Goal: Task Accomplishment & Management: Use online tool/utility

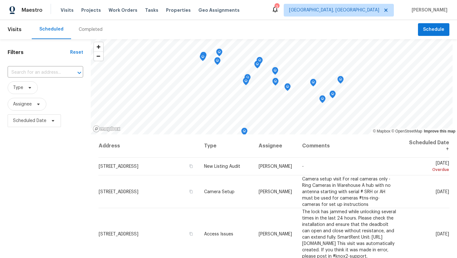
scroll to position [147, 0]
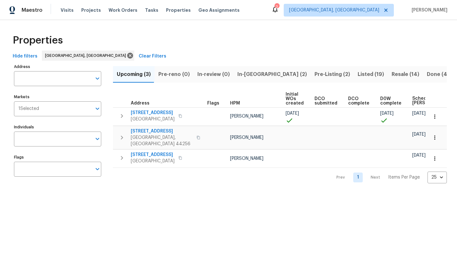
scroll to position [0, 77]
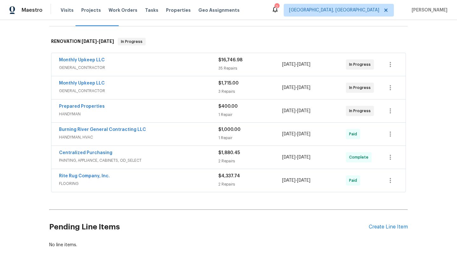
scroll to position [87, 0]
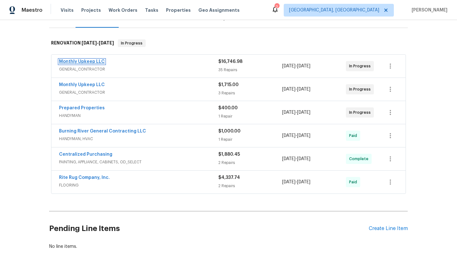
click at [76, 62] on link "Monthly Upkeep LLC" at bounding box center [82, 61] width 46 height 4
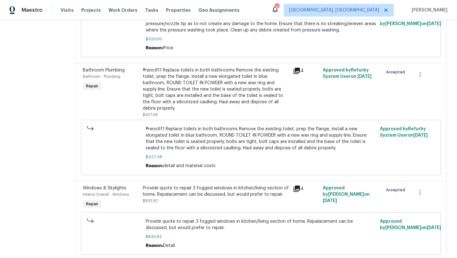
scroll to position [1861, 0]
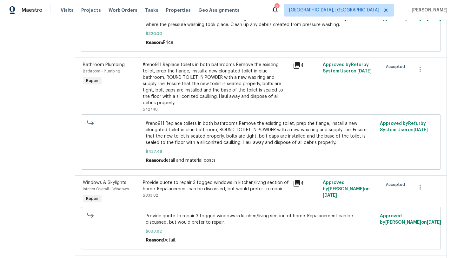
click at [198, 190] on div "Provide quote to repair 3 fogged windows in kitchen/living section of home. Rep…" at bounding box center [216, 188] width 146 height 19
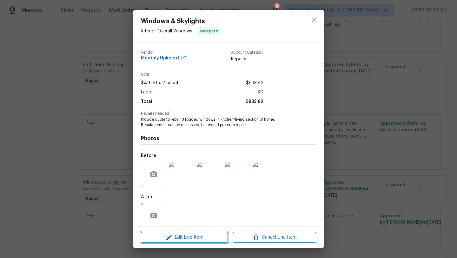
click at [181, 239] on span "Edit Line Item" at bounding box center [184, 237] width 83 height 8
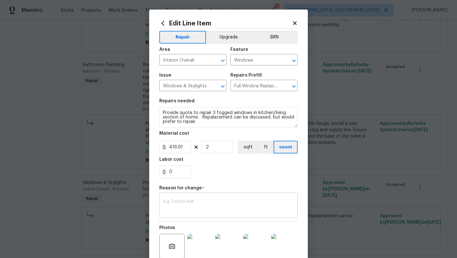
click at [174, 201] on textarea at bounding box center [228, 205] width 131 height 13
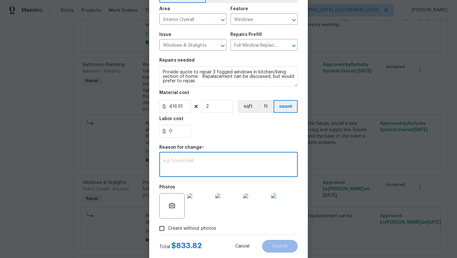
scroll to position [55, 0]
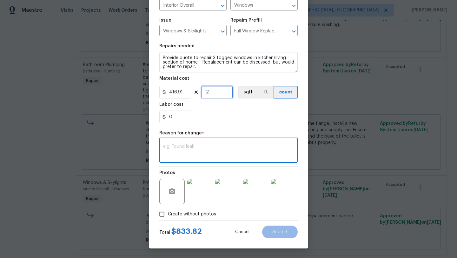
click at [216, 93] on input "2" at bounding box center [217, 92] width 32 height 13
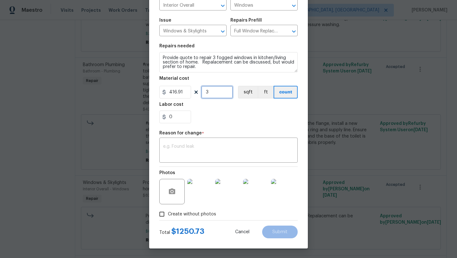
type input "3"
click at [185, 119] on input "0" at bounding box center [175, 116] width 32 height 13
click at [182, 117] on input "0" at bounding box center [175, 116] width 32 height 13
type input "750"
click at [213, 113] on div "750" at bounding box center [228, 116] width 138 height 13
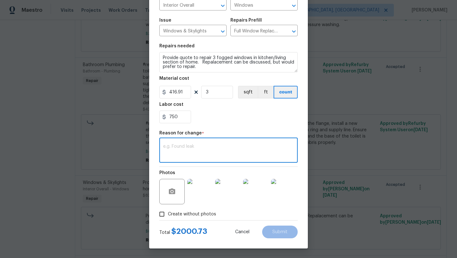
click at [172, 150] on textarea at bounding box center [228, 150] width 131 height 13
type textarea "scope"
click at [289, 232] on button "Submit" at bounding box center [280, 231] width 36 height 13
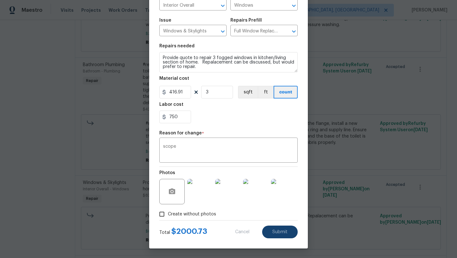
type input "2"
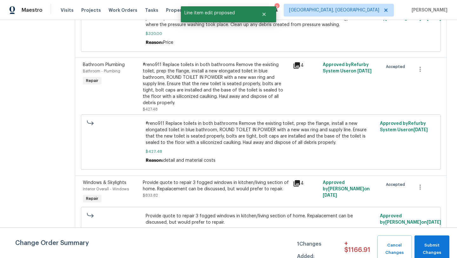
scroll to position [0, 0]
click at [429, 243] on span "Submit Changes" at bounding box center [432, 249] width 29 height 15
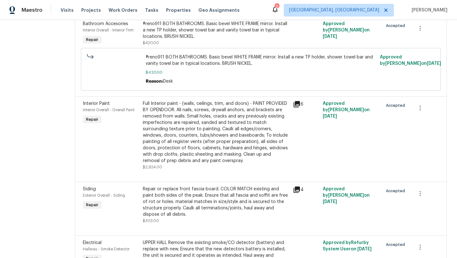
scroll to position [2499, 0]
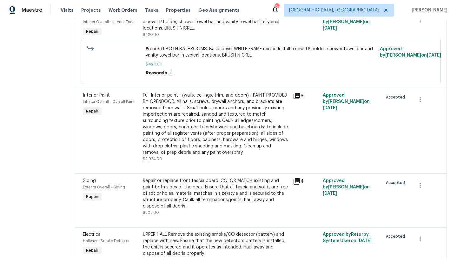
click at [178, 134] on div "Full Interior paint - (walls, ceilings, trim, and doors) - PAINT PROVIDED BY OP…" at bounding box center [216, 123] width 146 height 63
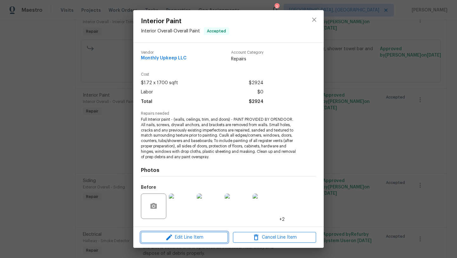
click at [177, 235] on span "Edit Line Item" at bounding box center [184, 237] width 83 height 8
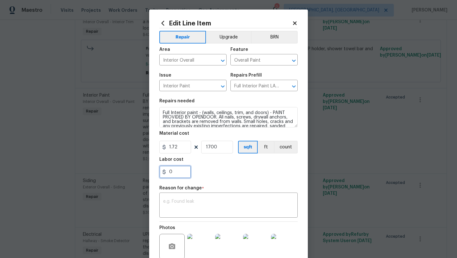
drag, startPoint x: 176, startPoint y: 174, endPoint x: 162, endPoint y: 173, distance: 14.3
click at [162, 173] on div "0" at bounding box center [175, 171] width 32 height 13
type input "800"
click at [175, 199] on textarea at bounding box center [228, 205] width 131 height 13
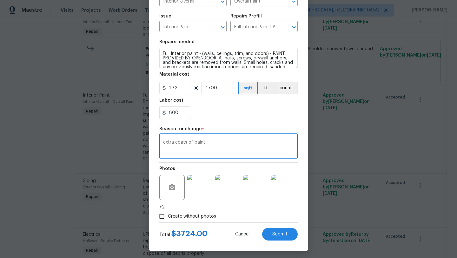
scroll to position [62, 0]
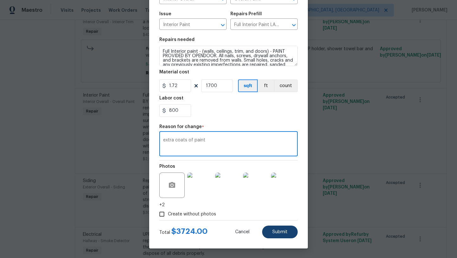
type textarea "extra coats of paint"
click at [276, 232] on span "Submit" at bounding box center [279, 231] width 15 height 5
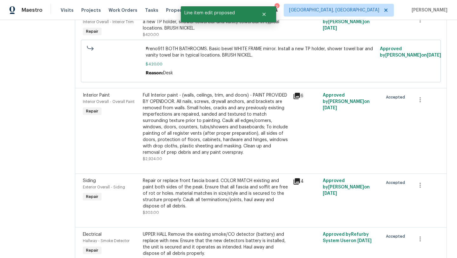
scroll to position [0, 0]
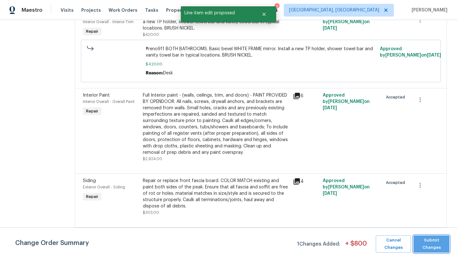
click at [423, 242] on span "Submit Changes" at bounding box center [432, 243] width 30 height 15
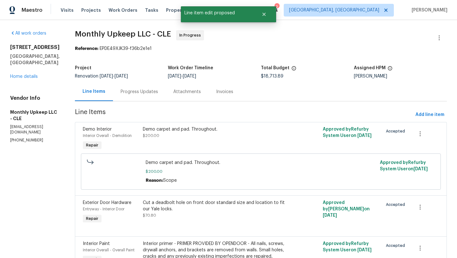
click at [19, 79] on div "10465 Woodchuck Ct Twinsburg, OH 44087 Home details" at bounding box center [35, 62] width 50 height 36
click at [19, 78] on link "Home details" at bounding box center [24, 76] width 28 height 4
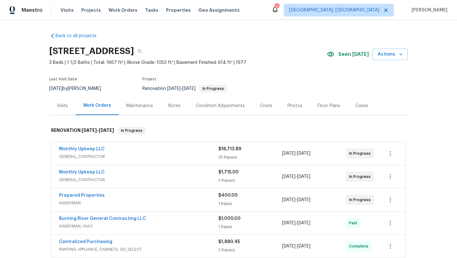
click at [292, 105] on div "Photos" at bounding box center [295, 106] width 15 height 6
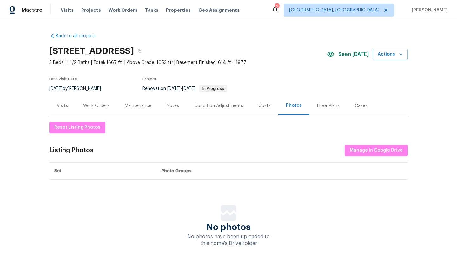
click at [263, 106] on div "Costs" at bounding box center [264, 106] width 12 height 6
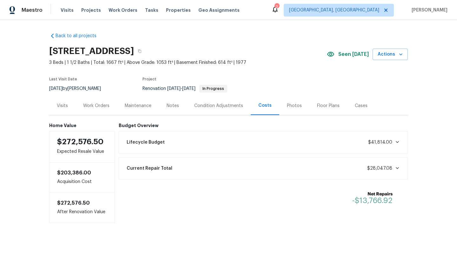
scroll to position [3, 0]
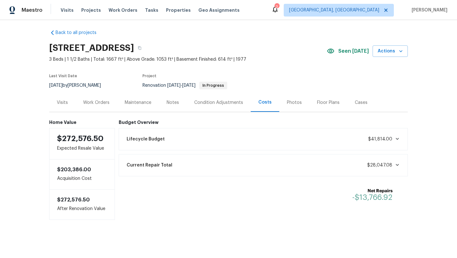
click at [65, 103] on div "Visits" at bounding box center [62, 102] width 11 height 6
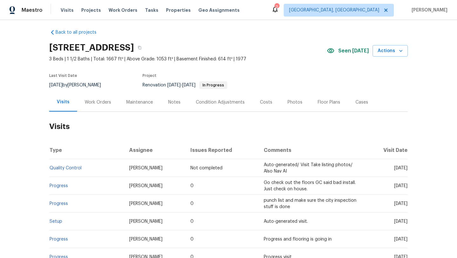
click at [91, 102] on div "Work Orders" at bounding box center [98, 102] width 26 height 6
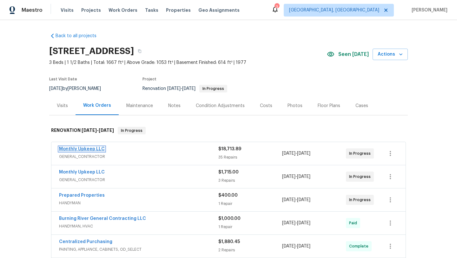
click at [80, 149] on link "Monthly Upkeep LLC" at bounding box center [82, 149] width 46 height 4
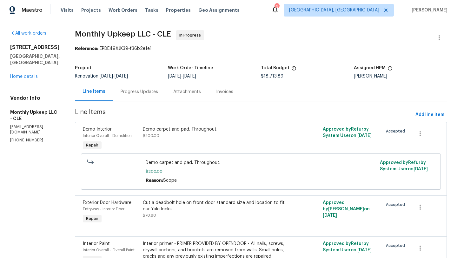
click at [24, 76] on link "Home details" at bounding box center [24, 76] width 28 height 4
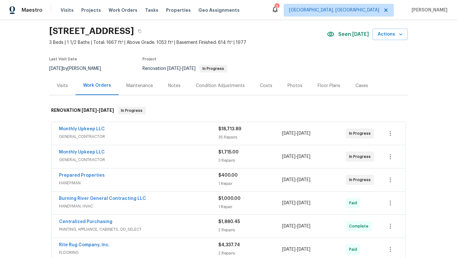
scroll to position [20, 0]
click at [82, 129] on link "Monthly Upkeep LLC" at bounding box center [82, 128] width 46 height 4
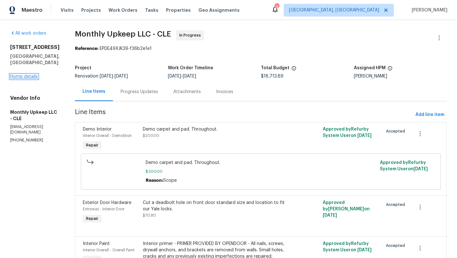
click at [12, 77] on link "Home details" at bounding box center [24, 76] width 28 height 4
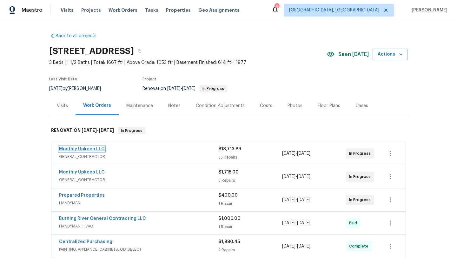
click at [86, 149] on link "Monthly Upkeep LLC" at bounding box center [82, 149] width 46 height 4
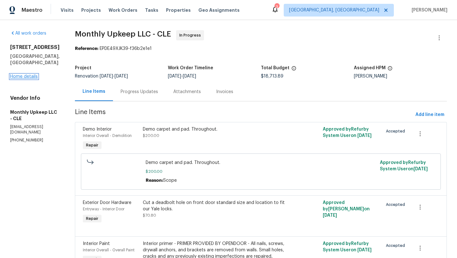
click at [33, 78] on link "Home details" at bounding box center [24, 76] width 28 height 4
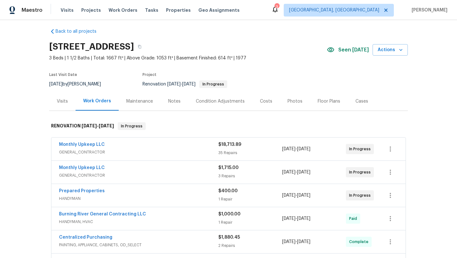
scroll to position [3, 0]
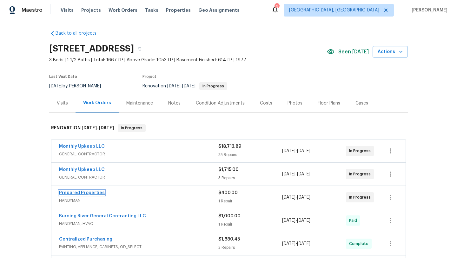
click at [70, 194] on link "Prepared Properties" at bounding box center [82, 192] width 46 height 4
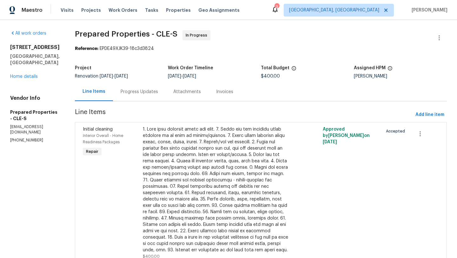
click at [151, 91] on div "Progress Updates" at bounding box center [139, 92] width 37 height 6
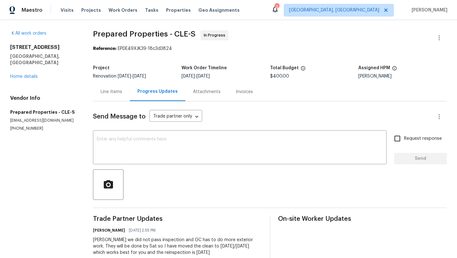
click at [109, 91] on div "Line Items" at bounding box center [112, 92] width 22 height 6
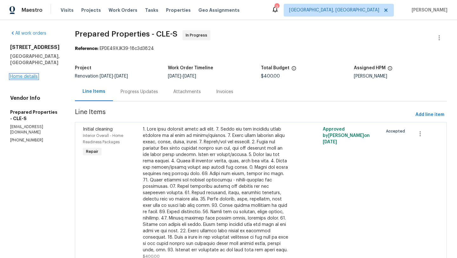
click at [27, 74] on link "Home details" at bounding box center [24, 76] width 28 height 4
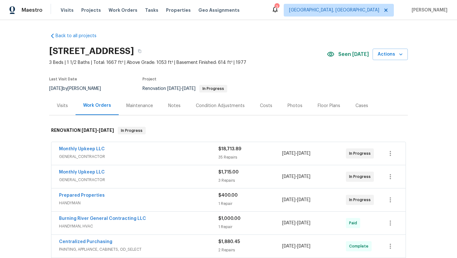
click at [137, 151] on div "Monthly Upkeep LLC" at bounding box center [138, 150] width 159 height 8
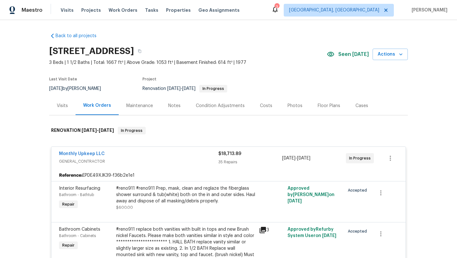
click at [137, 151] on div "Monthly Upkeep LLC" at bounding box center [138, 154] width 159 height 8
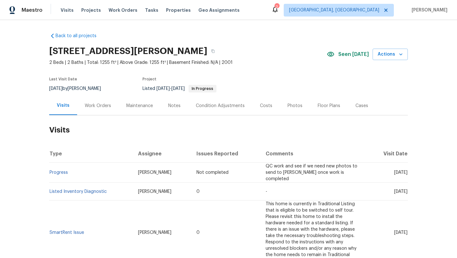
click at [100, 106] on div "Work Orders" at bounding box center [98, 106] width 26 height 6
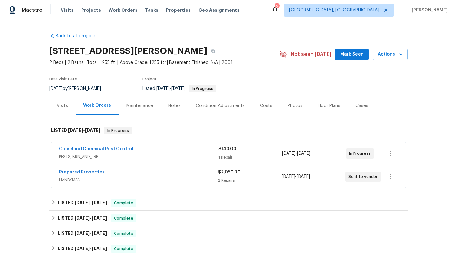
click at [320, 106] on div "Floor Plans" at bounding box center [329, 106] width 23 height 6
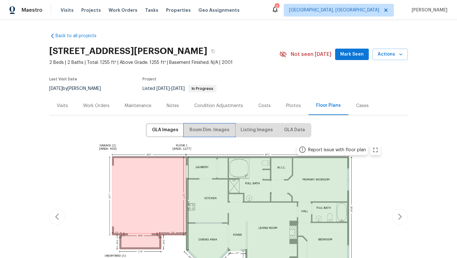
click at [202, 129] on span "Room Dim. Images" at bounding box center [209, 130] width 40 height 8
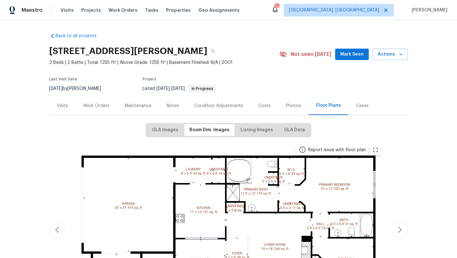
click at [96, 105] on div "Work Orders" at bounding box center [96, 106] width 26 height 6
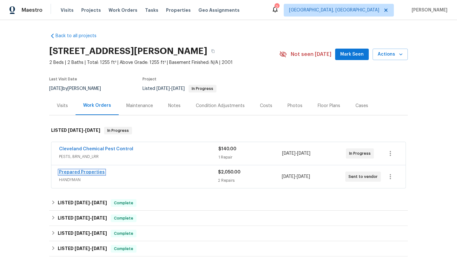
click at [88, 173] on link "Prepared Properties" at bounding box center [82, 172] width 46 height 4
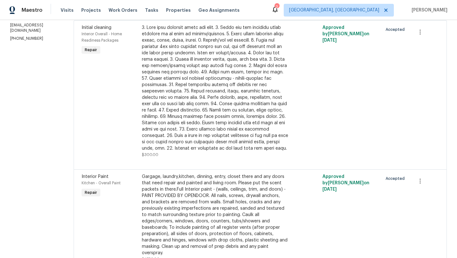
scroll to position [105, 0]
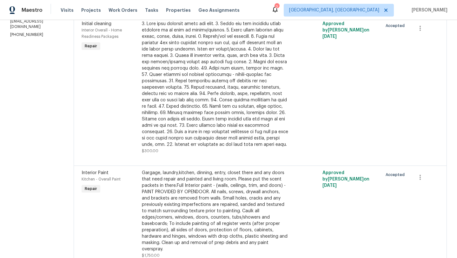
click at [228, 194] on div "Gargage, laundry,kitchen, dinning, entry, closet there and any doors that need …" at bounding box center [215, 210] width 147 height 83
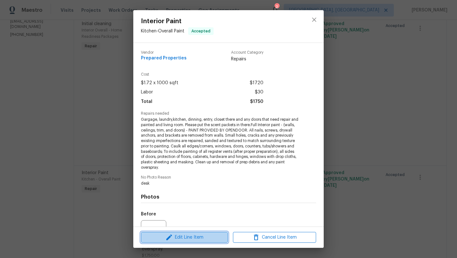
click at [197, 237] on span "Edit Line Item" at bounding box center [184, 237] width 83 height 8
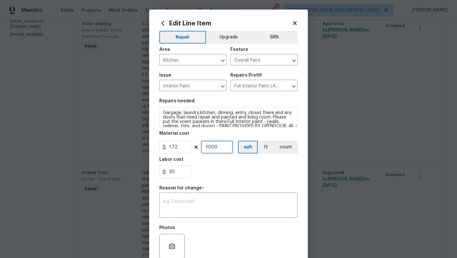
click at [211, 148] on input "1000" at bounding box center [217, 147] width 32 height 13
drag, startPoint x: 222, startPoint y: 148, endPoint x: 208, endPoint y: 147, distance: 14.0
click at [208, 147] on input "1000" at bounding box center [217, 147] width 32 height 13
type input "1125"
drag, startPoint x: 180, startPoint y: 173, endPoint x: 157, endPoint y: 173, distance: 23.2
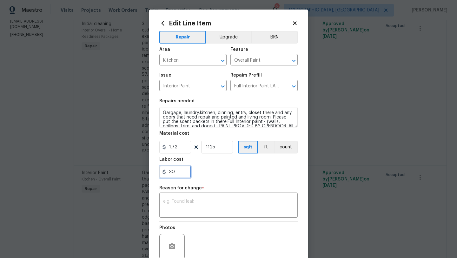
click at [157, 173] on div "Edit Line Item Repair Upgrade BRN Area Kitchen ​ Feature Overall Paint ​ Issue …" at bounding box center [228, 157] width 159 height 294
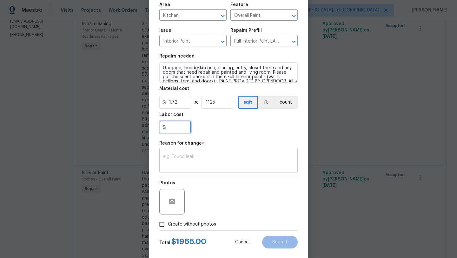
scroll to position [55, 0]
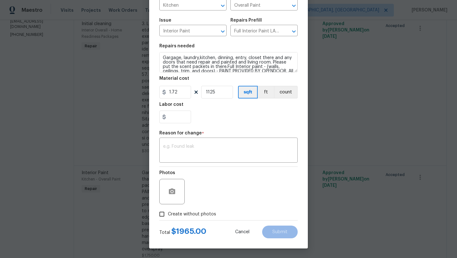
type input "0"
click at [225, 122] on div "0" at bounding box center [228, 116] width 138 height 13
click at [190, 116] on input "0" at bounding box center [175, 116] width 32 height 13
click at [218, 119] on div "0" at bounding box center [228, 116] width 138 height 13
click at [175, 121] on input "0" at bounding box center [175, 116] width 32 height 13
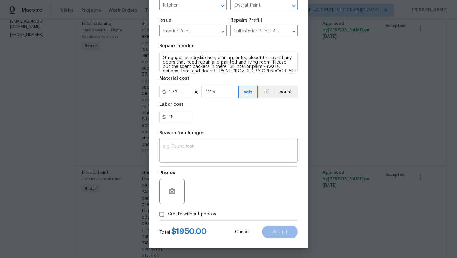
click at [196, 162] on div "x ​" at bounding box center [228, 150] width 138 height 23
click at [171, 116] on input "15" at bounding box center [175, 116] width 32 height 13
click at [236, 132] on div "Reason for change *" at bounding box center [228, 135] width 138 height 8
click at [171, 117] on input "25" at bounding box center [175, 116] width 32 height 13
type input "15"
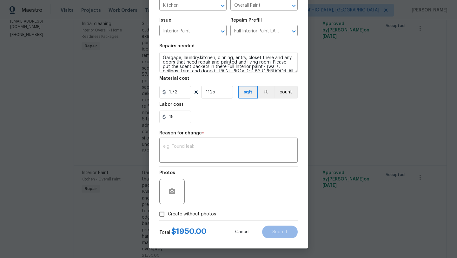
click at [234, 116] on div "15" at bounding box center [228, 116] width 138 height 13
click at [162, 213] on input "Create without photos" at bounding box center [162, 214] width 12 height 12
checkbox input "true"
click at [221, 192] on textarea "desk" at bounding box center [244, 191] width 108 height 25
type textarea "desk"
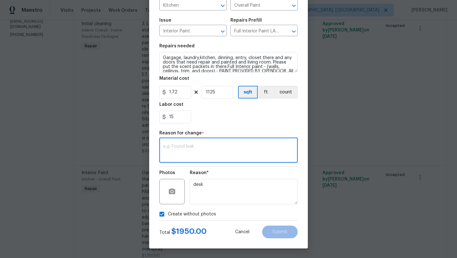
click at [217, 148] on textarea at bounding box center [228, 150] width 131 height 13
type textarea "scope"
click at [285, 233] on span "Submit" at bounding box center [279, 231] width 15 height 5
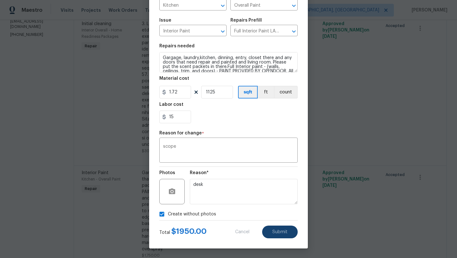
type input "1000"
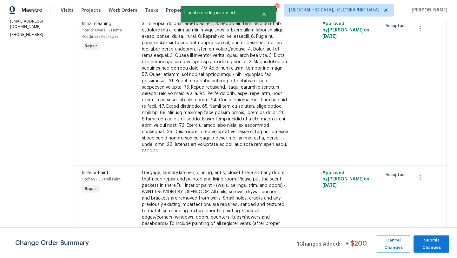
scroll to position [0, 0]
click at [440, 245] on span "Submit Changes" at bounding box center [432, 243] width 30 height 15
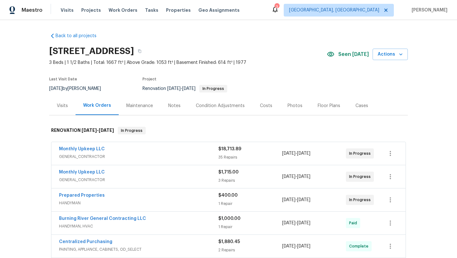
click at [271, 30] on div "Back to all projects [STREET_ADDRESS] 3 Beds | 1 1/2 Baths | Total: 1667 ft² | …" at bounding box center [228, 185] width 359 height 314
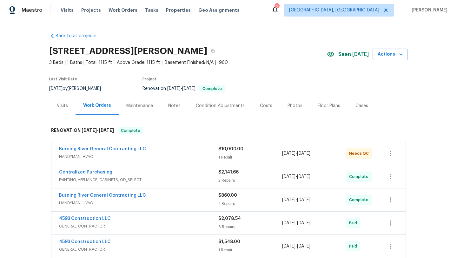
scroll to position [8, 0]
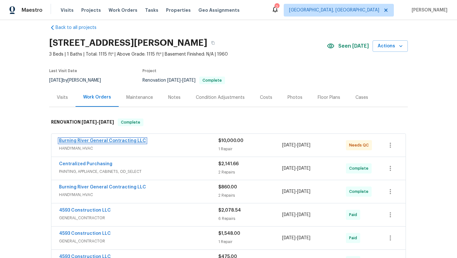
click at [103, 140] on link "Burning River General Contracting LLC" at bounding box center [102, 140] width 87 height 4
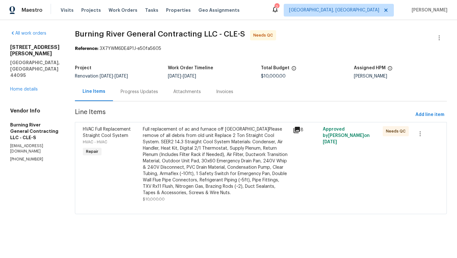
click at [146, 91] on div "Progress Updates" at bounding box center [139, 92] width 37 height 6
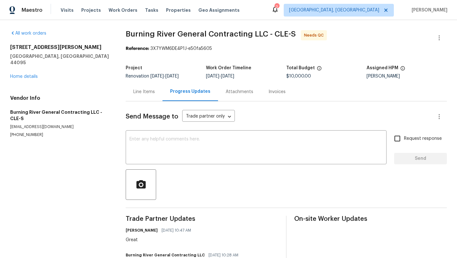
click at [144, 89] on div "Line Items" at bounding box center [144, 92] width 22 height 6
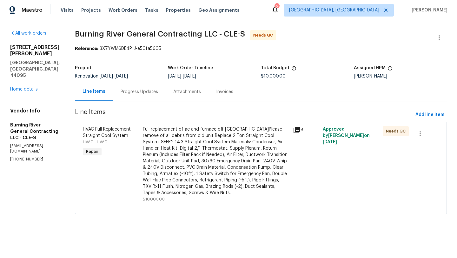
click at [170, 164] on div "Full replacement of ac and furnace off [GEOGRAPHIC_DATA]Please remove of all de…" at bounding box center [216, 161] width 146 height 70
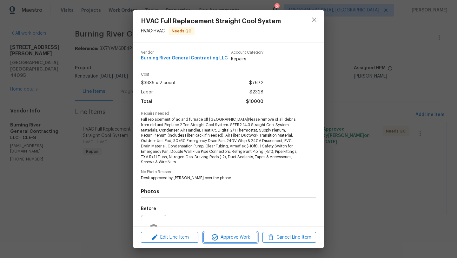
click at [227, 238] on span "Approve Work" at bounding box center [230, 237] width 50 height 8
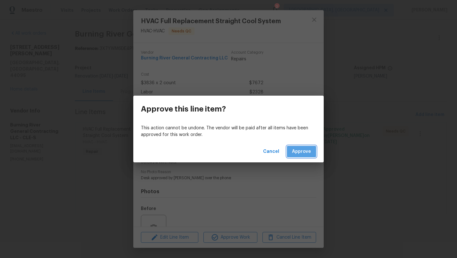
click at [303, 151] on span "Approve" at bounding box center [301, 152] width 19 height 8
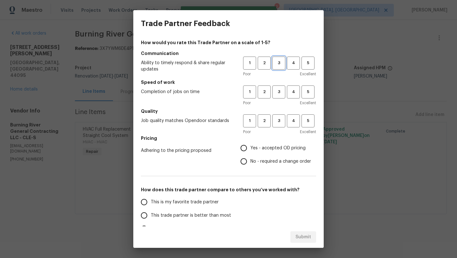
click at [280, 62] on span "3" at bounding box center [279, 62] width 12 height 7
click at [283, 91] on span "3" at bounding box center [279, 91] width 12 height 7
click at [279, 123] on span "3" at bounding box center [279, 120] width 12 height 7
click at [244, 147] on input "Yes - accepted OD pricing" at bounding box center [243, 147] width 13 height 13
radio input "true"
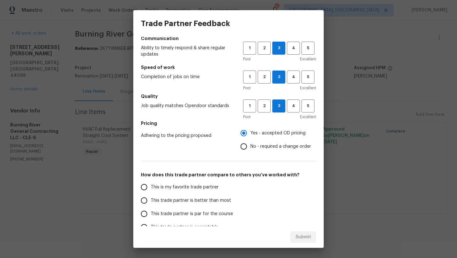
scroll to position [16, 0]
click at [145, 212] on input "This trade partner is par for the course" at bounding box center [143, 212] width 13 height 13
click at [302, 241] on button "Submit" at bounding box center [303, 237] width 26 height 12
radio input "true"
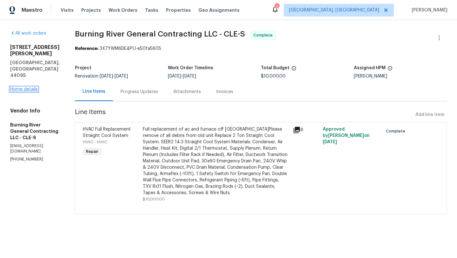
click at [15, 87] on link "Home details" at bounding box center [24, 89] width 28 height 4
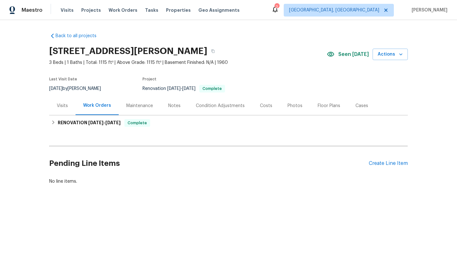
click at [62, 106] on div "Visits" at bounding box center [62, 106] width 11 height 6
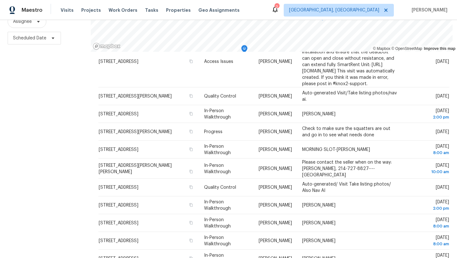
scroll to position [139, 0]
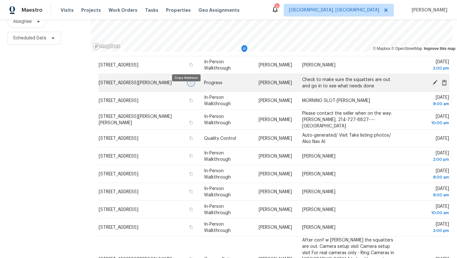
click at [189, 84] on icon "button" at bounding box center [191, 83] width 4 height 4
click at [150, 85] on span "[STREET_ADDRESS][PERSON_NAME]" at bounding box center [135, 83] width 73 height 4
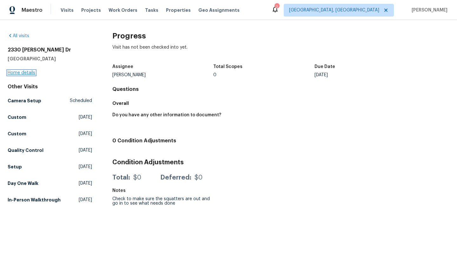
click at [27, 73] on link "Home details" at bounding box center [22, 72] width 28 height 4
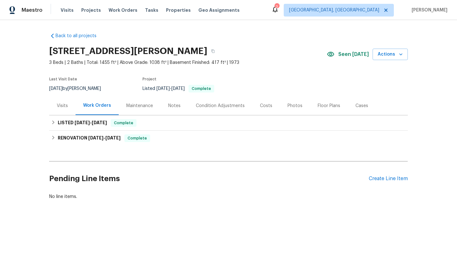
click at [62, 106] on div "Visits" at bounding box center [62, 106] width 11 height 6
